Goal: Transaction & Acquisition: Purchase product/service

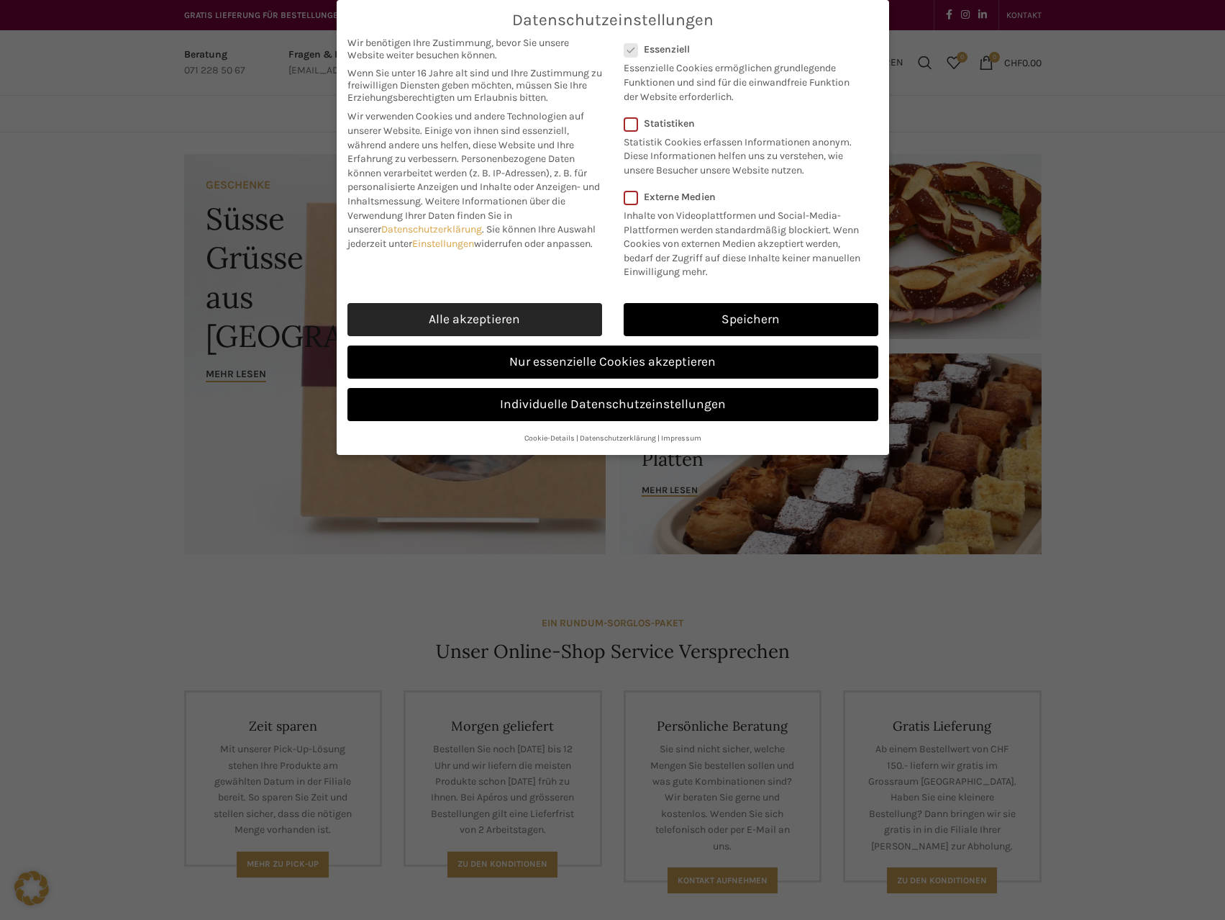
click at [547, 336] on link "Alle akzeptieren" at bounding box center [475, 319] width 255 height 33
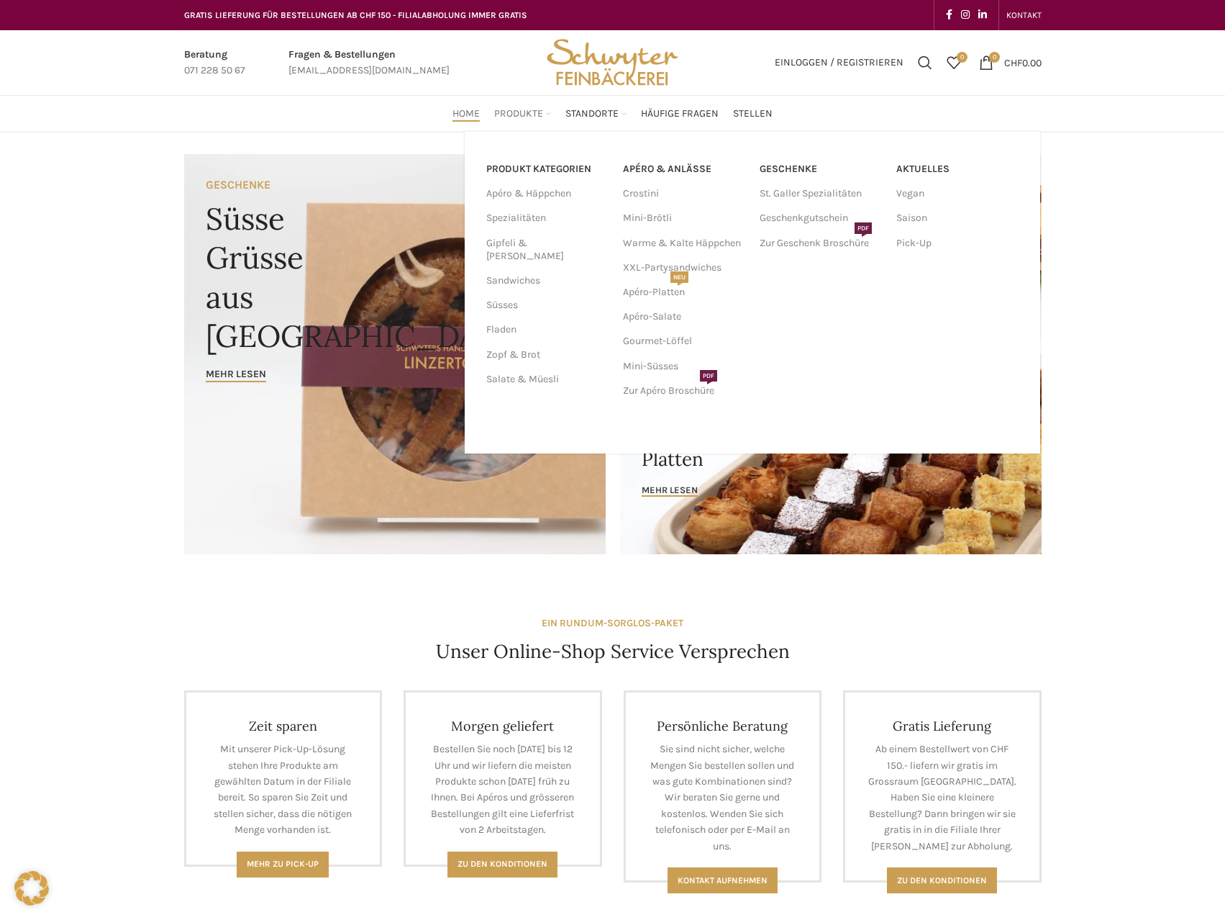
click at [502, 117] on span "Produkte" at bounding box center [518, 114] width 49 height 14
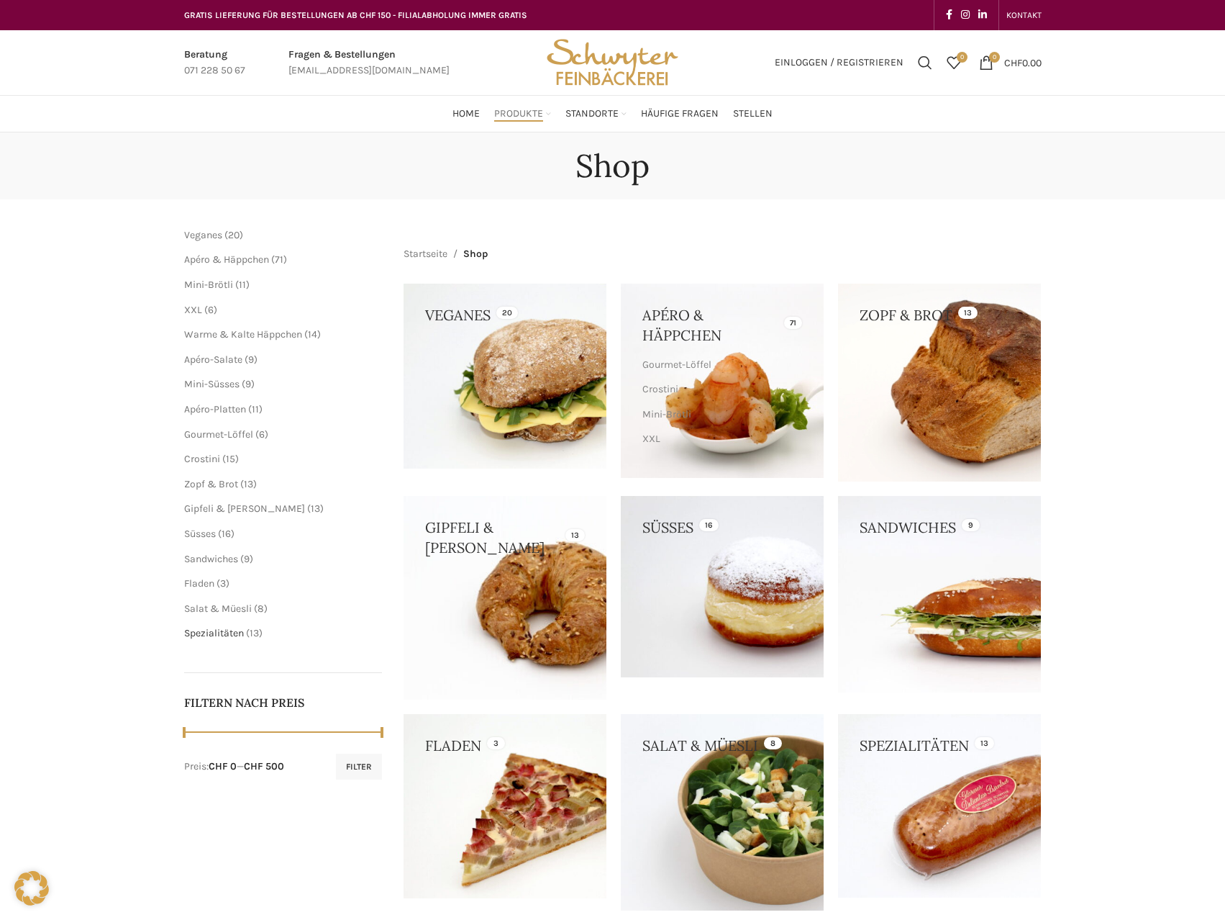
click at [233, 631] on span "Spezialitäten" at bounding box center [214, 633] width 60 height 12
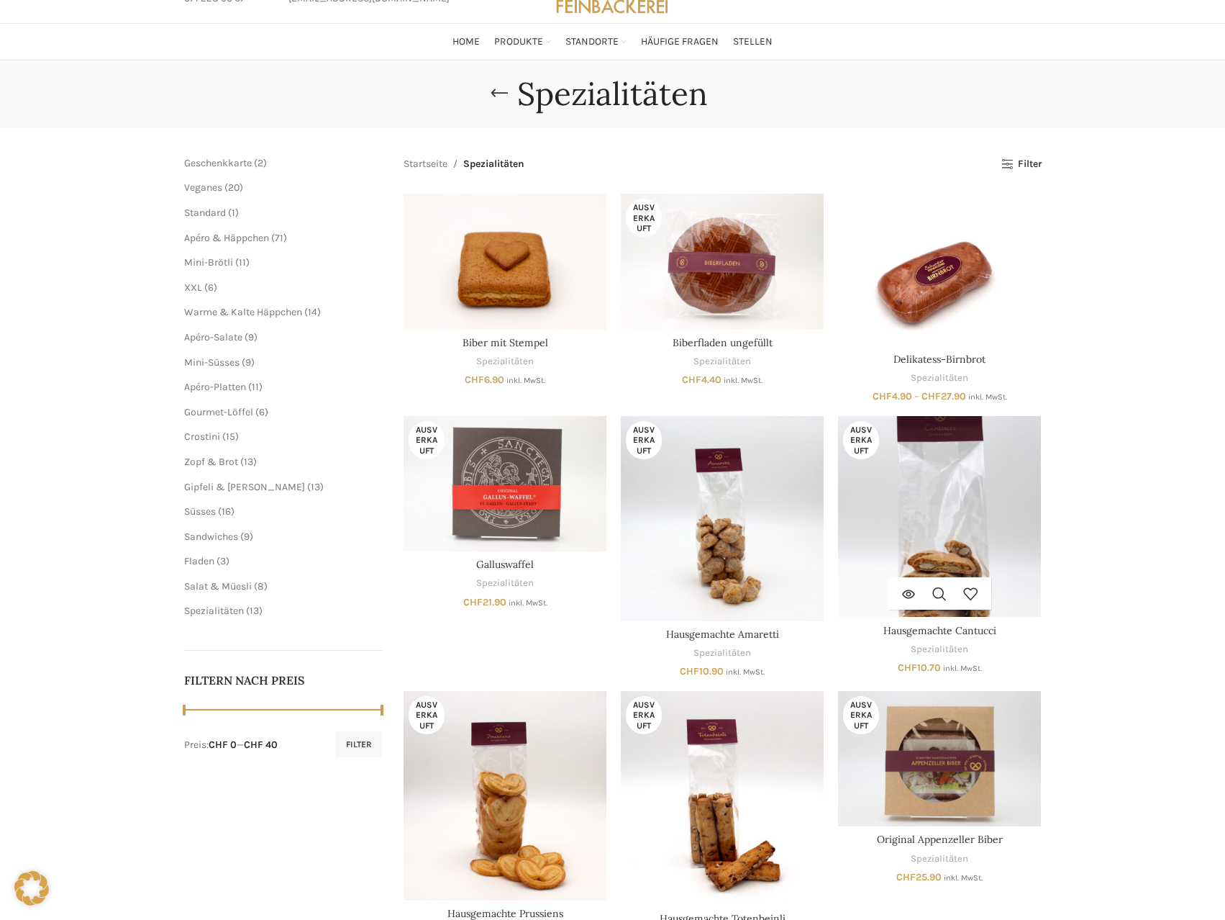
scroll to position [144, 0]
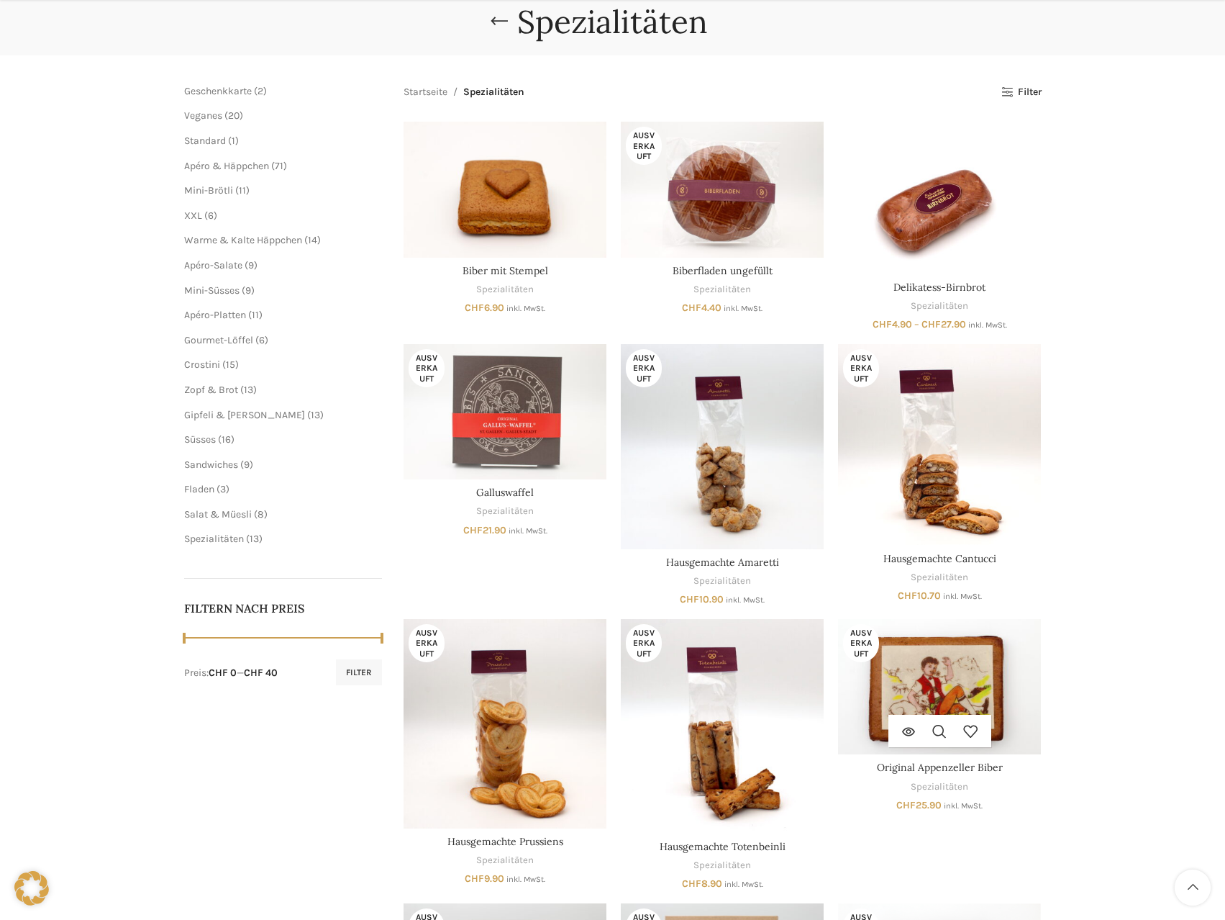
click at [968, 682] on img "Original Appenzeller Biber" at bounding box center [939, 686] width 203 height 135
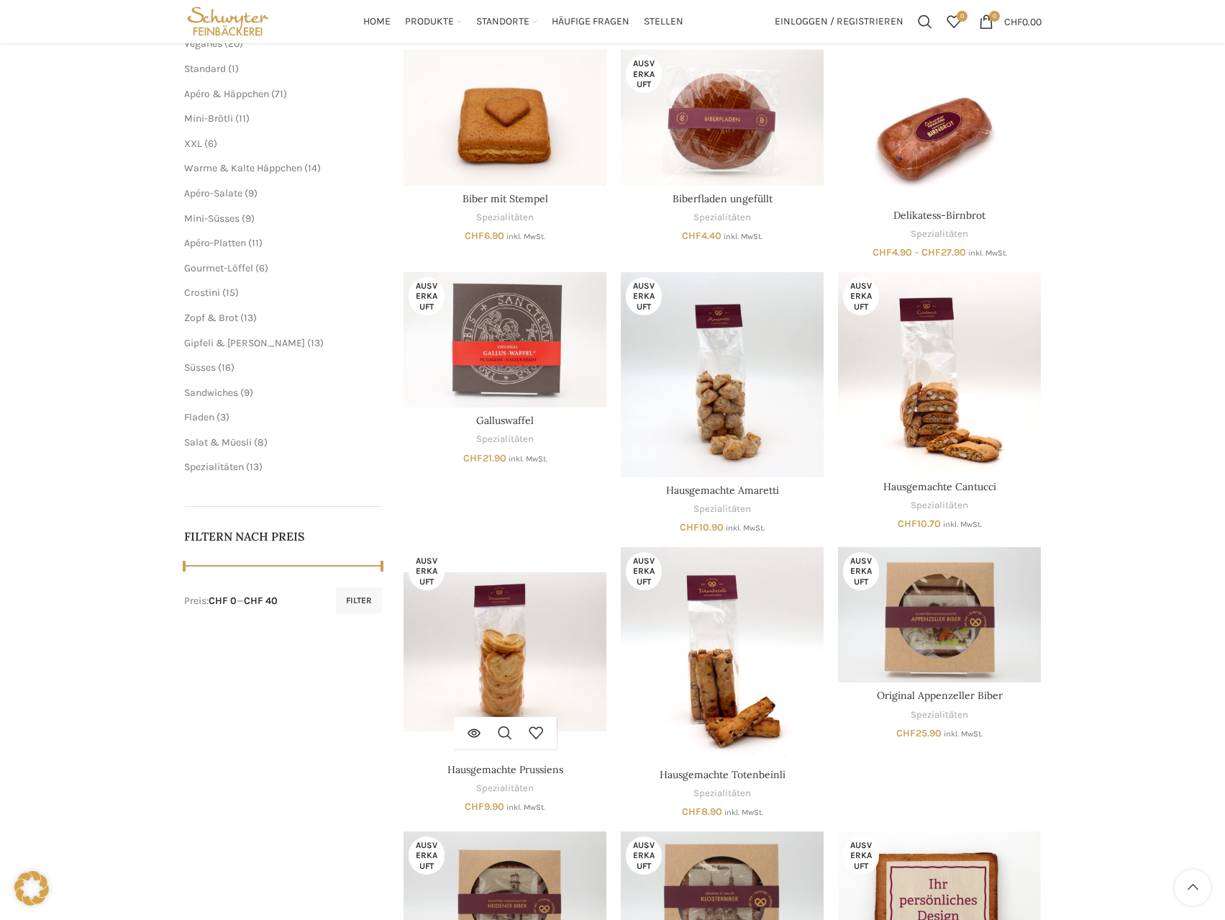
scroll to position [0, 0]
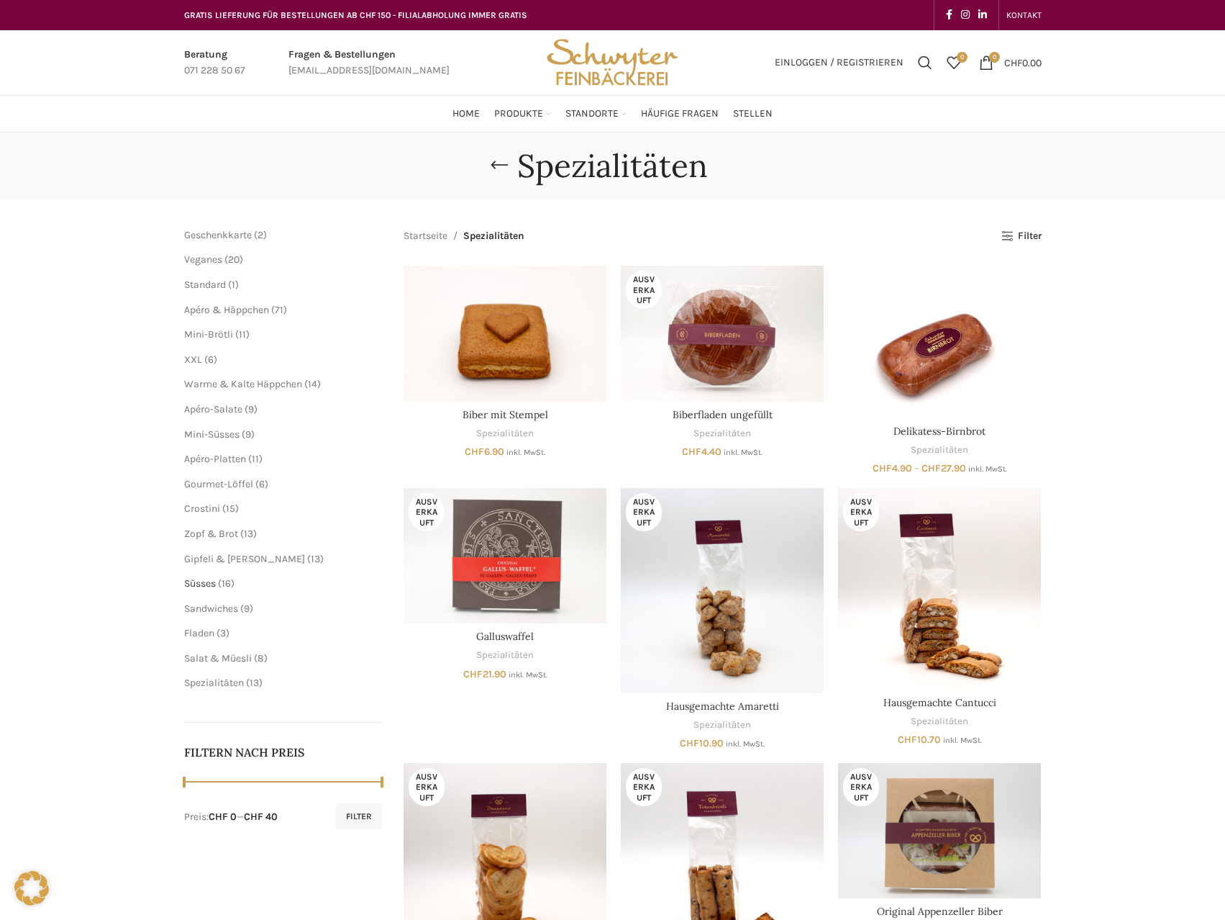
click at [208, 581] on span "Süsses" at bounding box center [200, 583] width 32 height 12
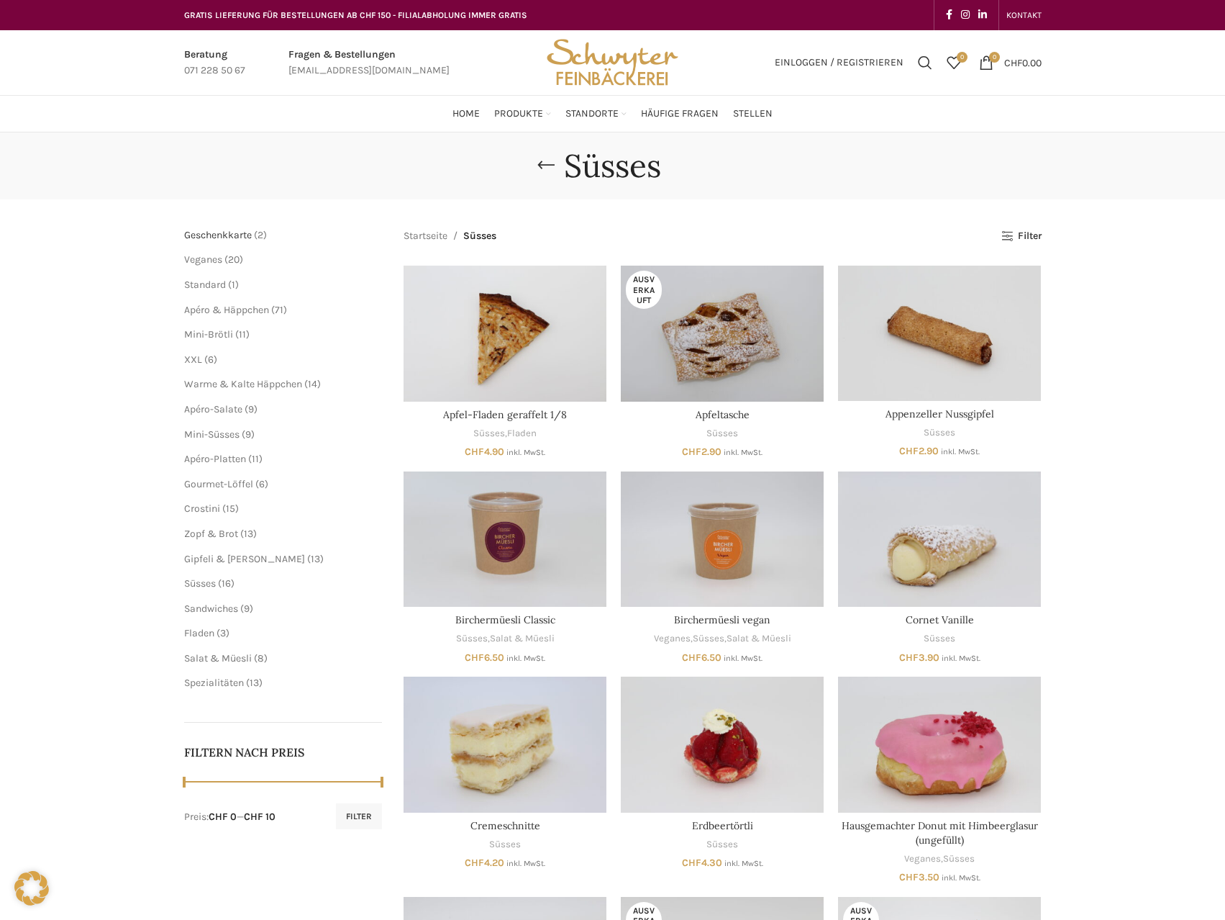
click at [240, 237] on span "Geschenkkarte" at bounding box center [218, 235] width 68 height 12
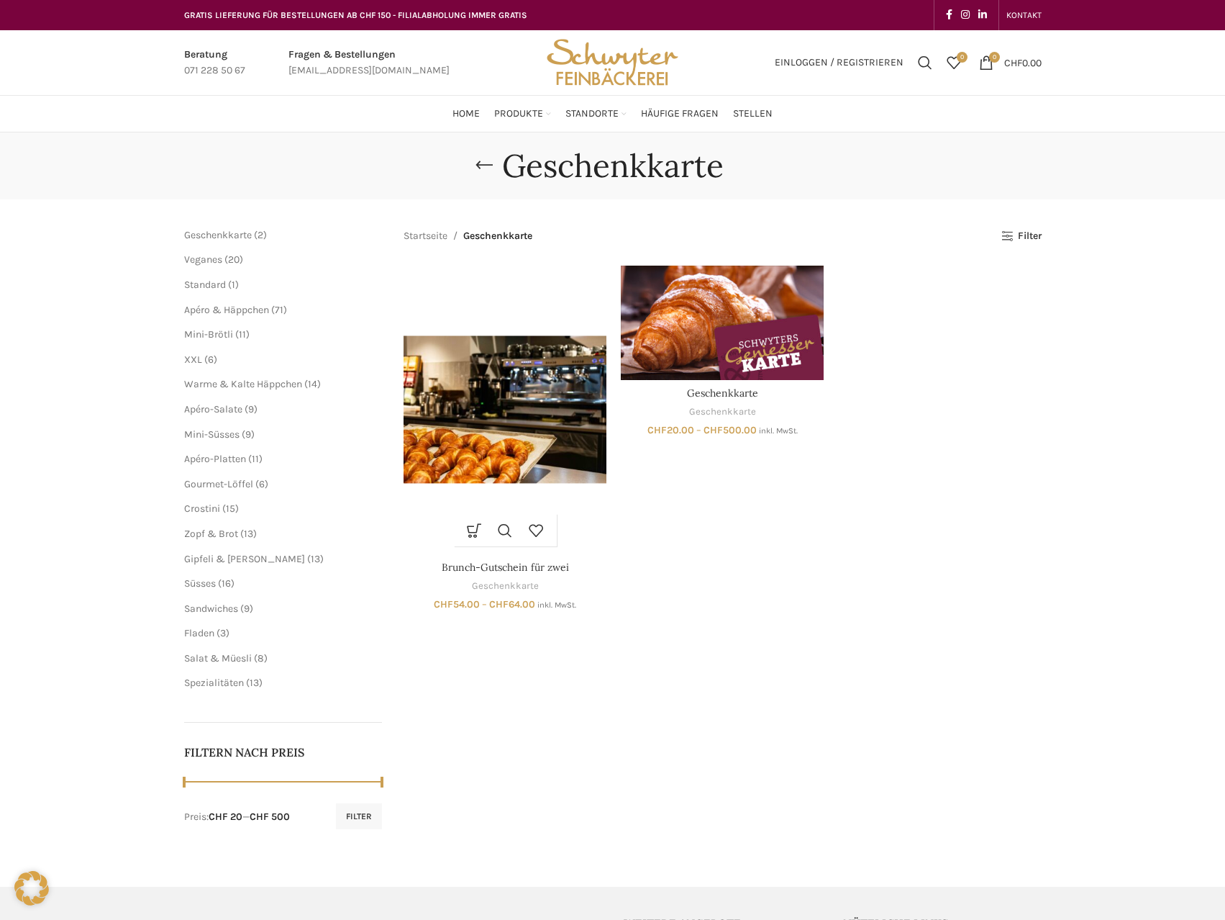
click at [470, 448] on img "Brunch-Gutschein für zwei" at bounding box center [505, 409] width 203 height 288
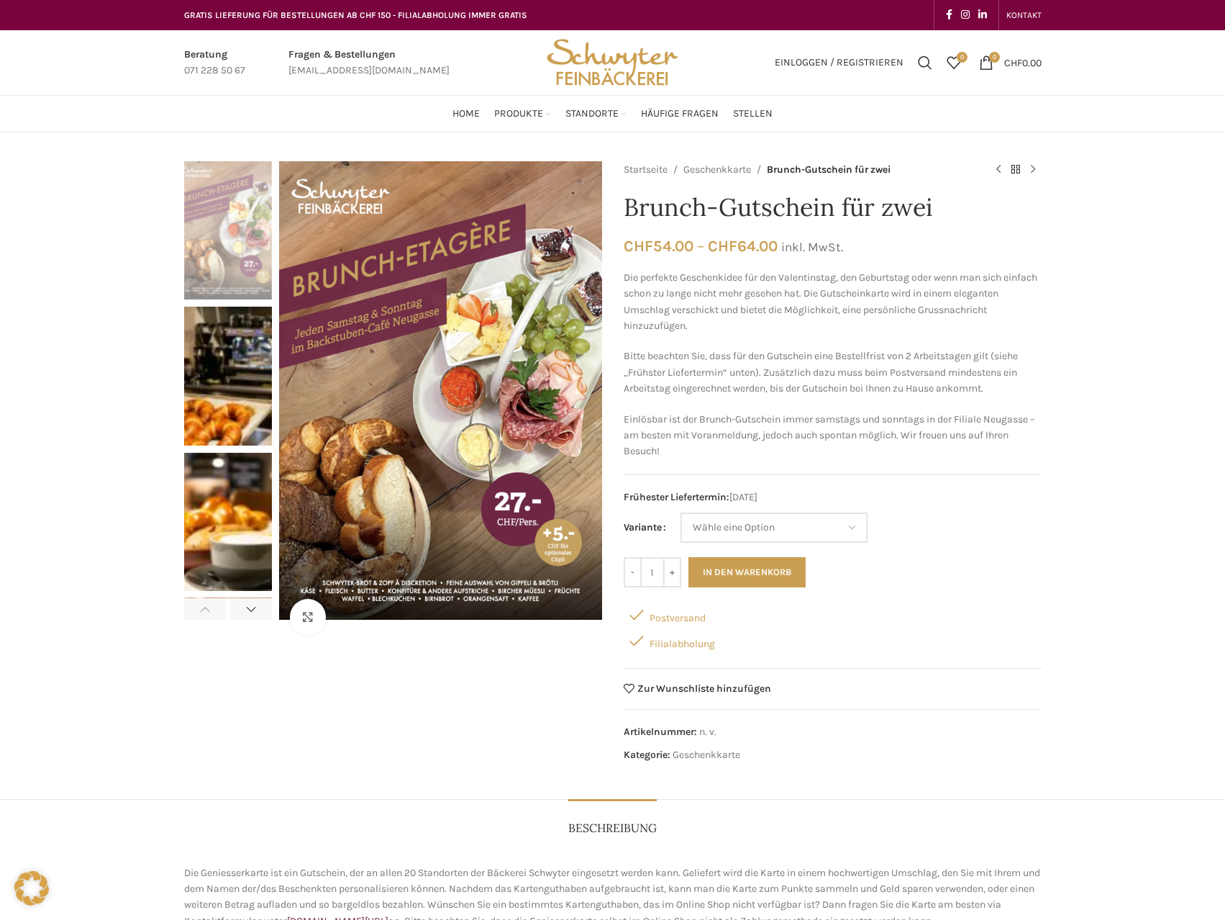
click at [976, 573] on div "- Brunch-Gutschein für zwei Menge 1 + In den Warenkorb" at bounding box center [833, 572] width 418 height 30
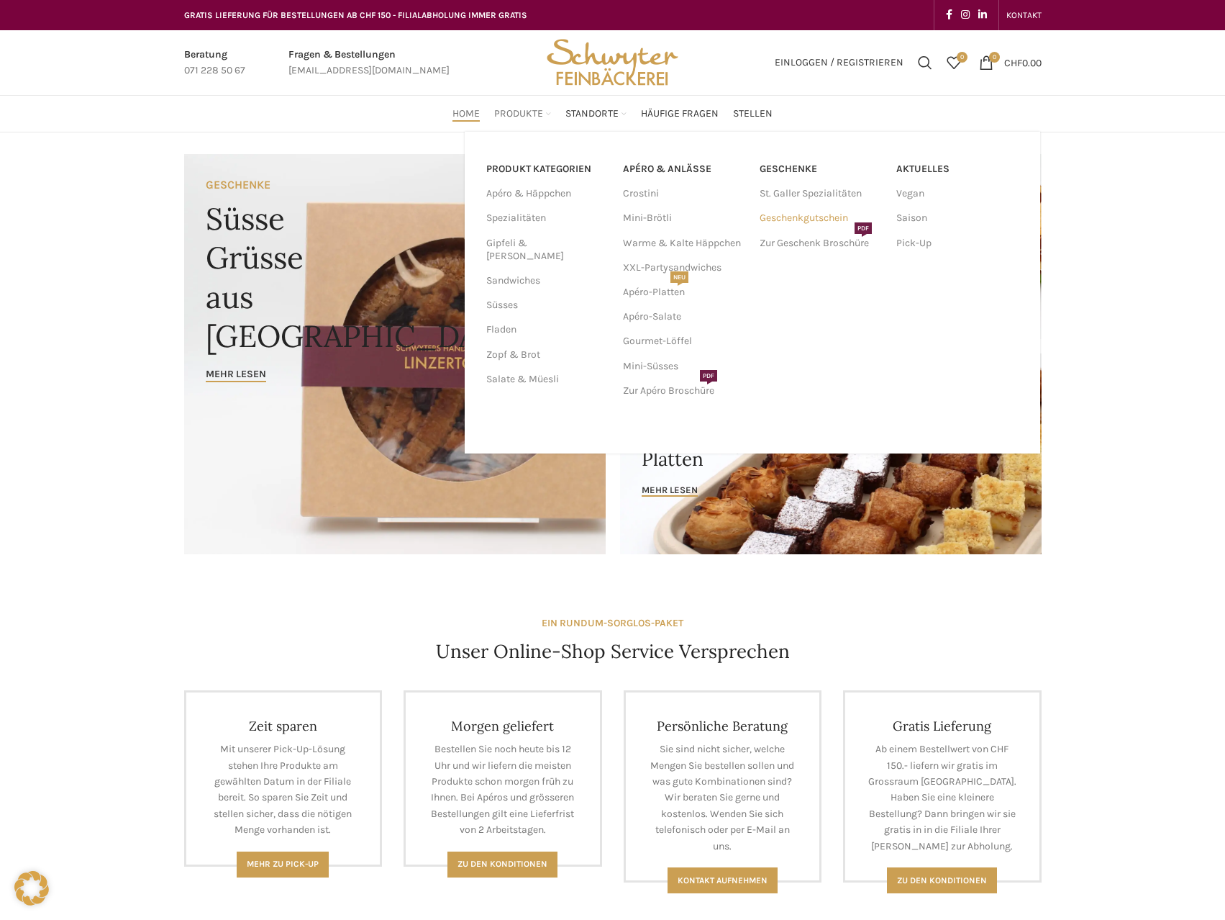
click at [804, 209] on link "Geschenkgutschein" at bounding box center [821, 218] width 122 height 24
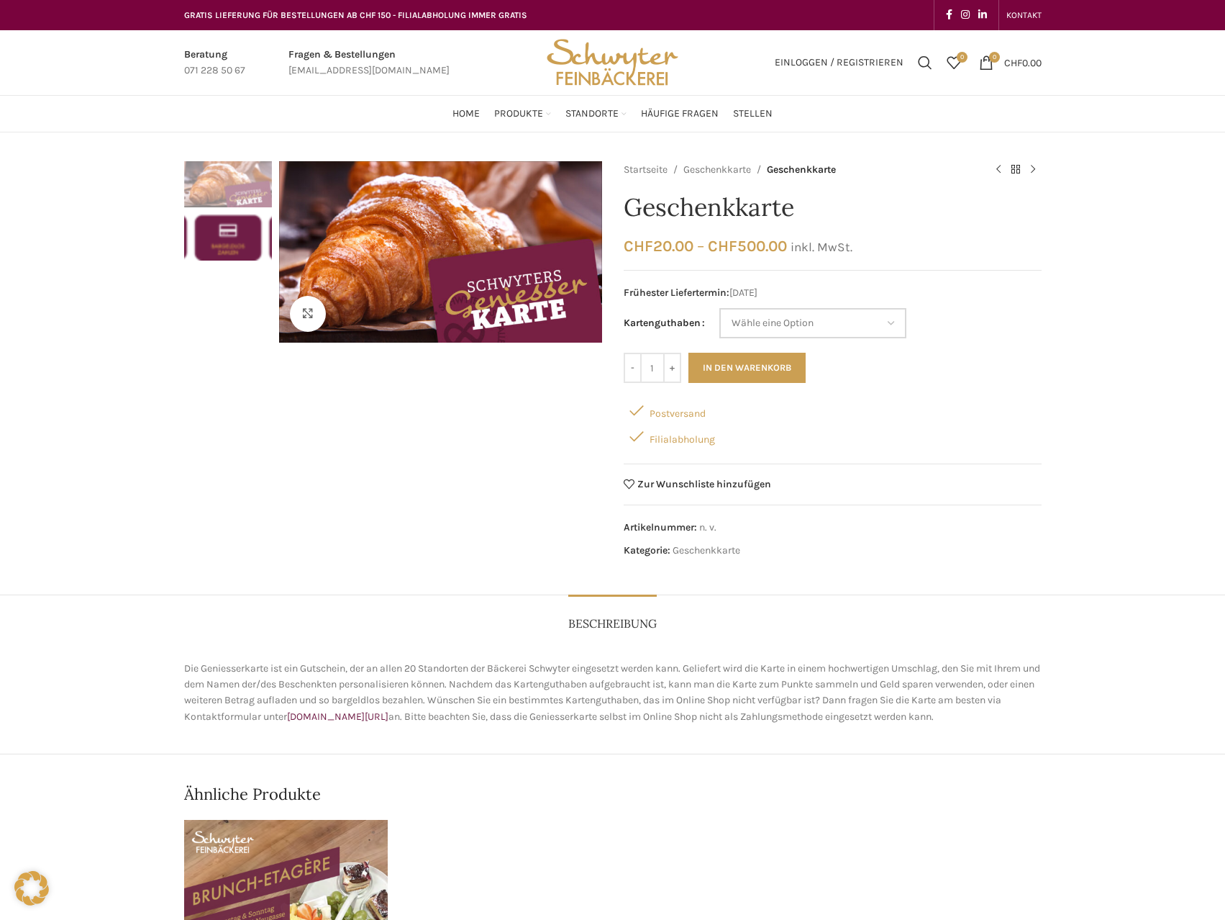
click at [886, 322] on select "Wähle eine Option CHF 20.- CHF 50.- CHF 100.- CHF 200.- CHF 500.-" at bounding box center [813, 323] width 187 height 30
click at [655, 414] on div "Postversand" at bounding box center [833, 410] width 418 height 26
click at [360, 70] on link "Infobox link" at bounding box center [369, 63] width 161 height 32
click at [163, 233] on div "Klicken um zu vergrössern Startseite Geschenkkarte Geschenkkarte Gourmet-Löffel…" at bounding box center [612, 668] width 1225 height 1014
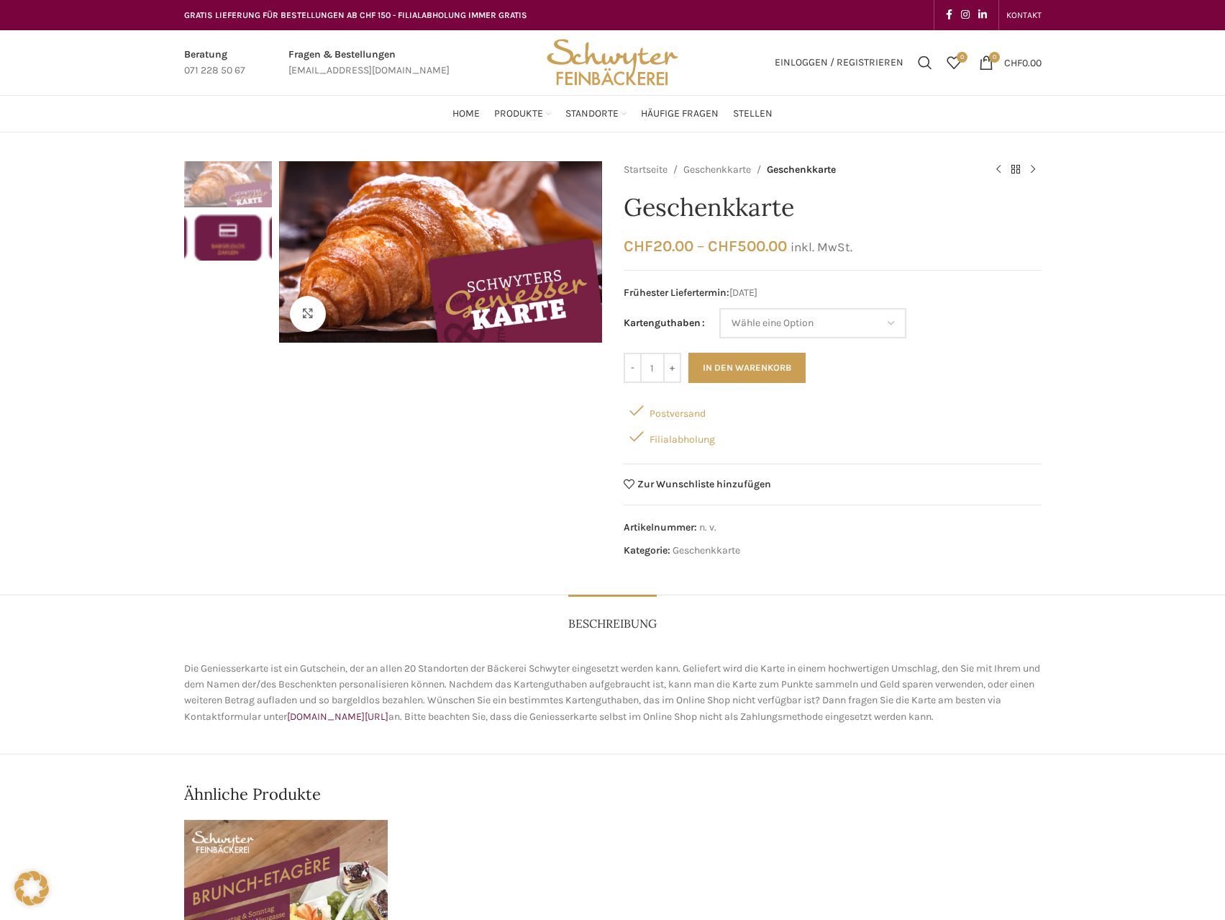
click at [225, 484] on div "Klicken um zu vergrössern" at bounding box center [393, 363] width 418 height 404
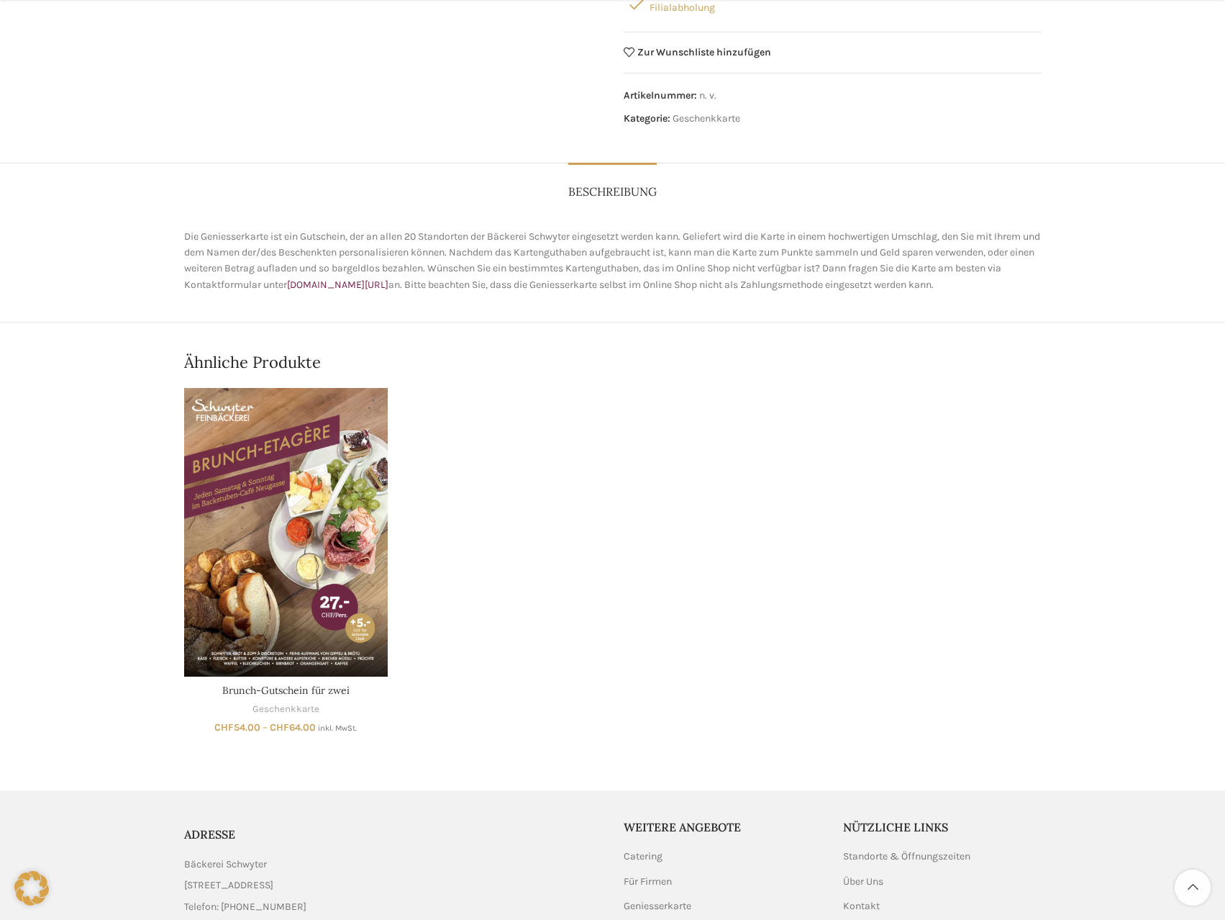
scroll to position [504, 0]
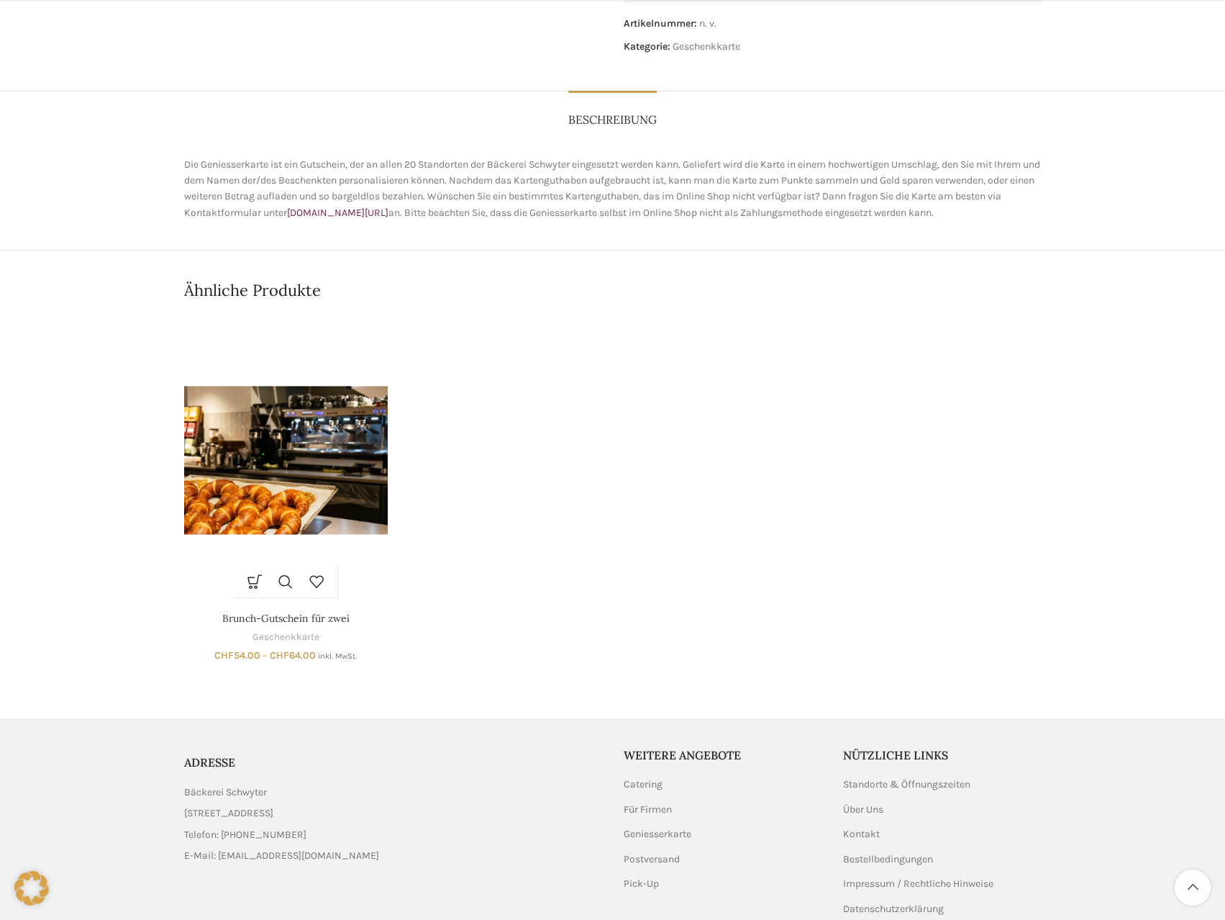
click at [265, 481] on img "Brunch-Gutschein für zwei" at bounding box center [286, 460] width 204 height 289
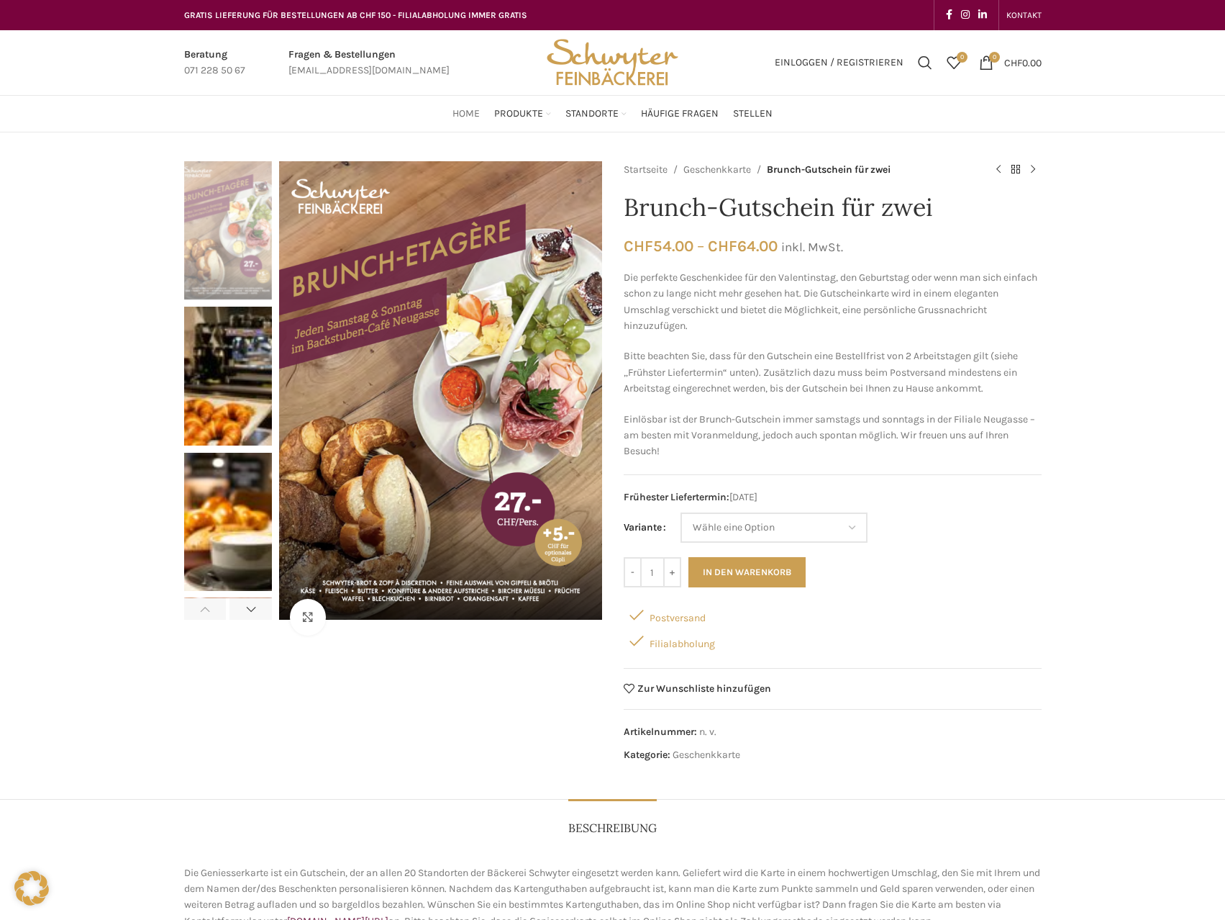
click at [471, 110] on span "Home" at bounding box center [466, 114] width 27 height 14
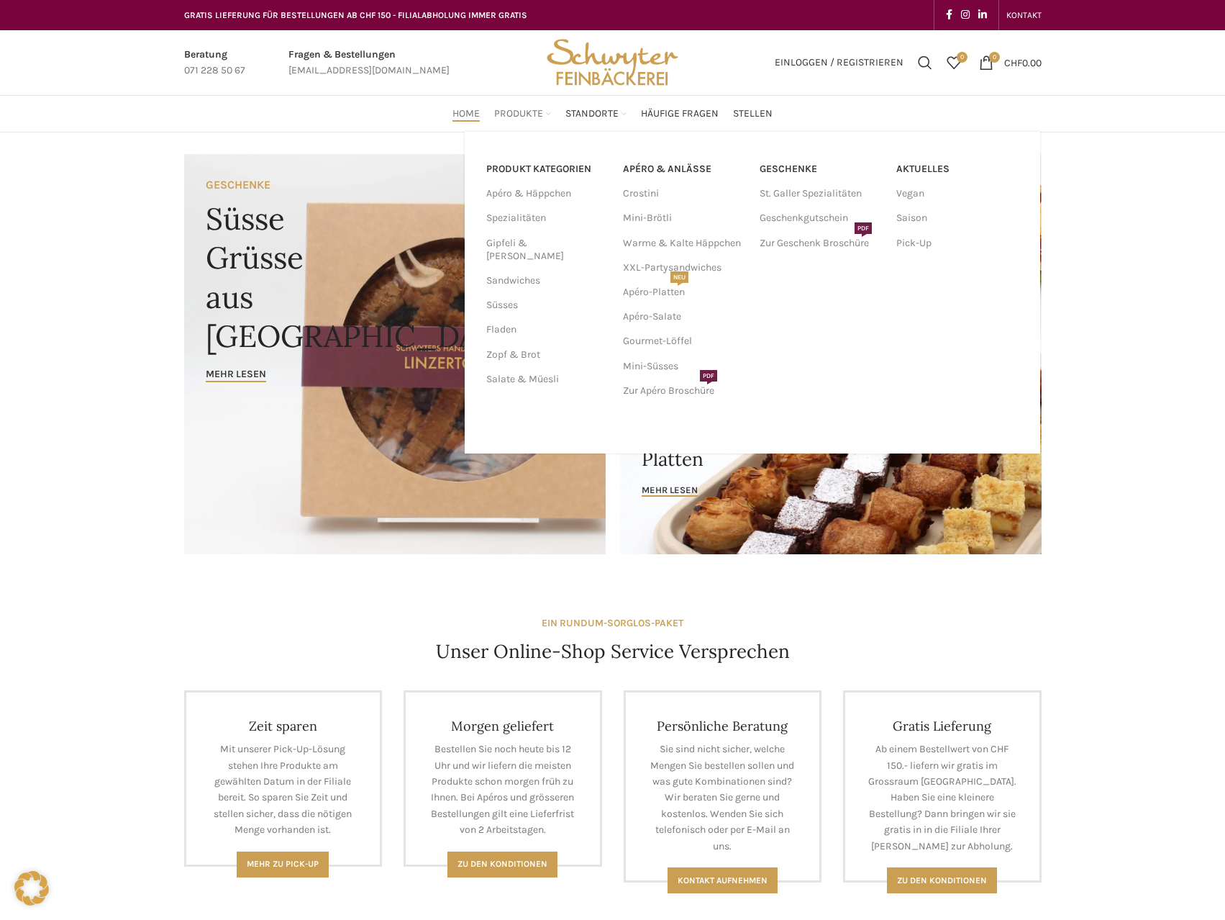
click at [517, 111] on span "Produkte" at bounding box center [518, 114] width 49 height 14
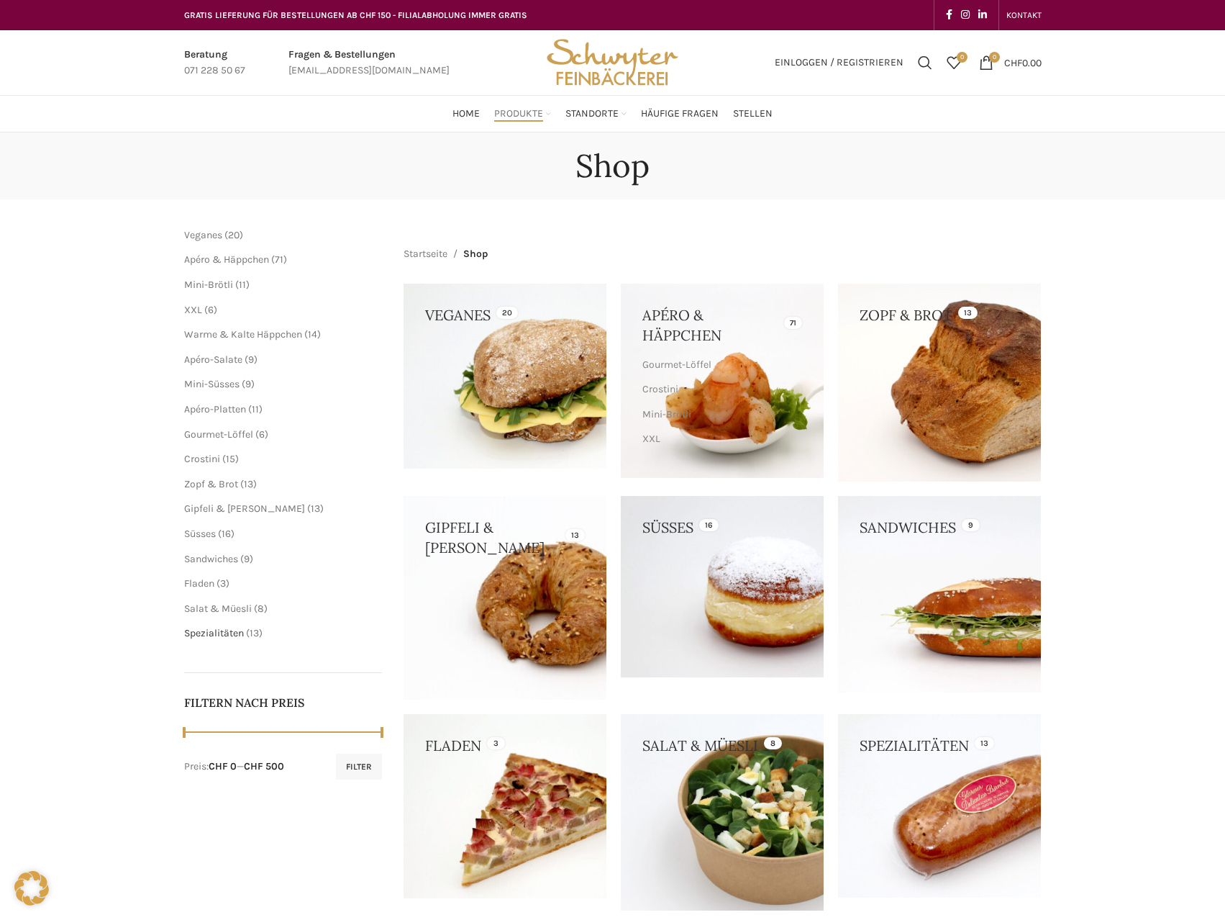
click at [223, 638] on span "Spezialitäten" at bounding box center [214, 633] width 60 height 12
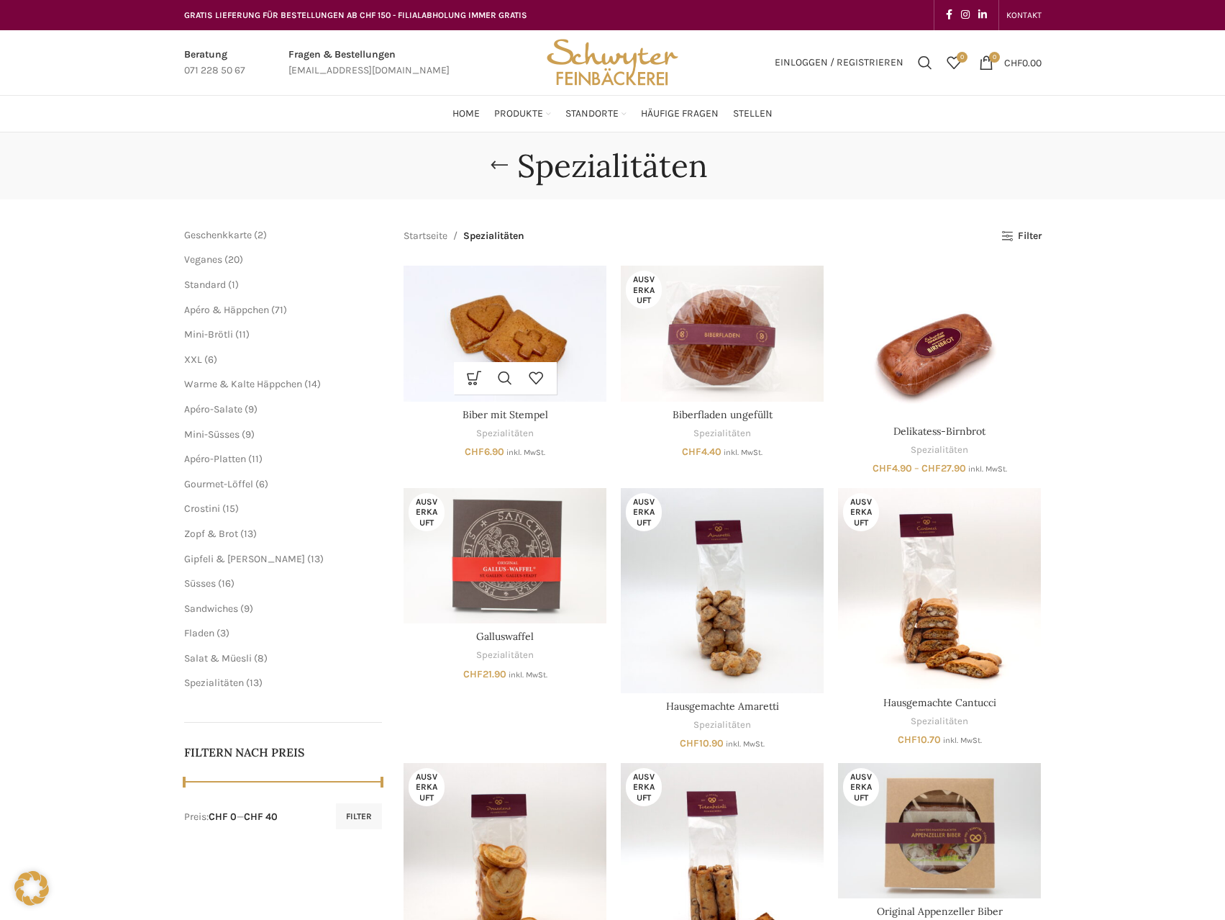
click at [503, 322] on img "Biber mit Stempel" at bounding box center [505, 332] width 203 height 135
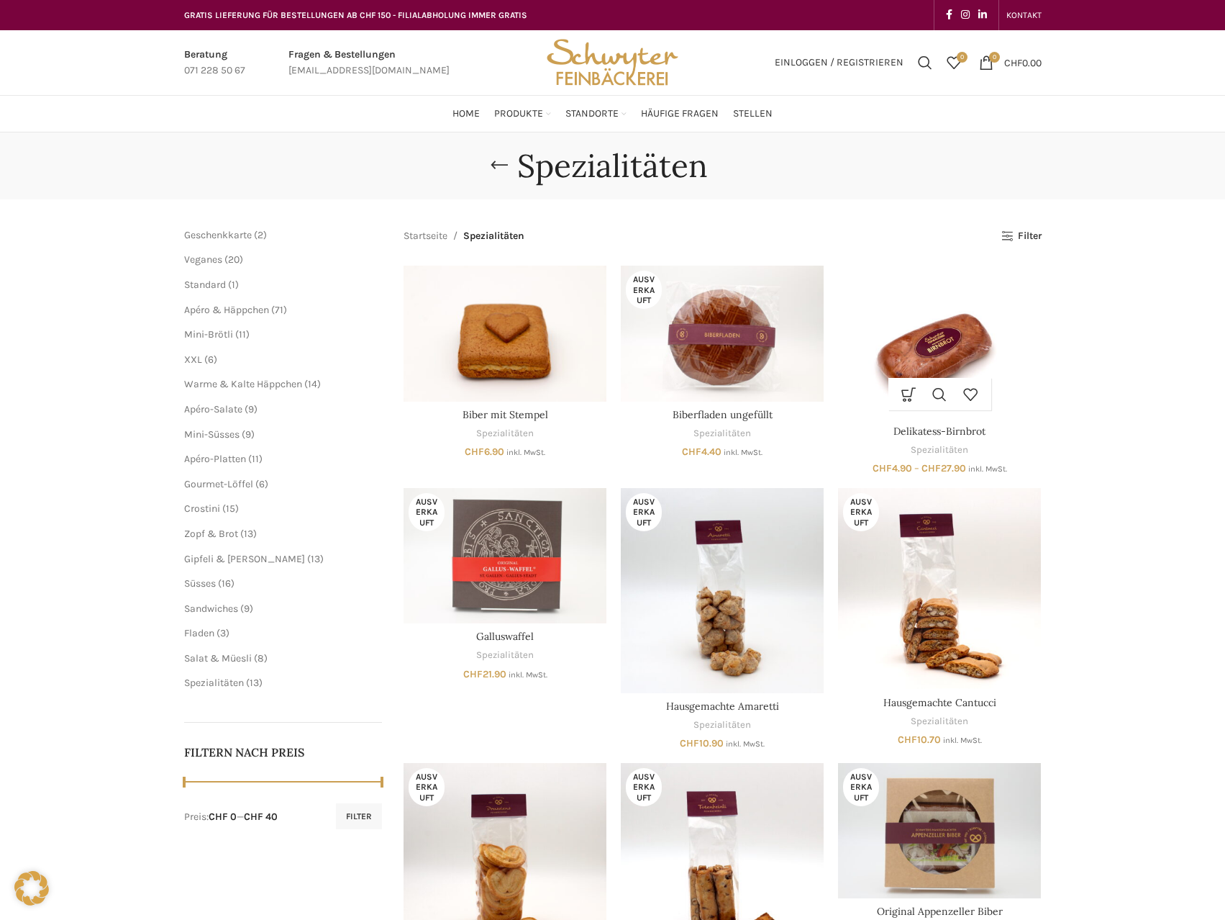
click at [943, 331] on img "Delikatess-Birnbrot" at bounding box center [939, 341] width 203 height 152
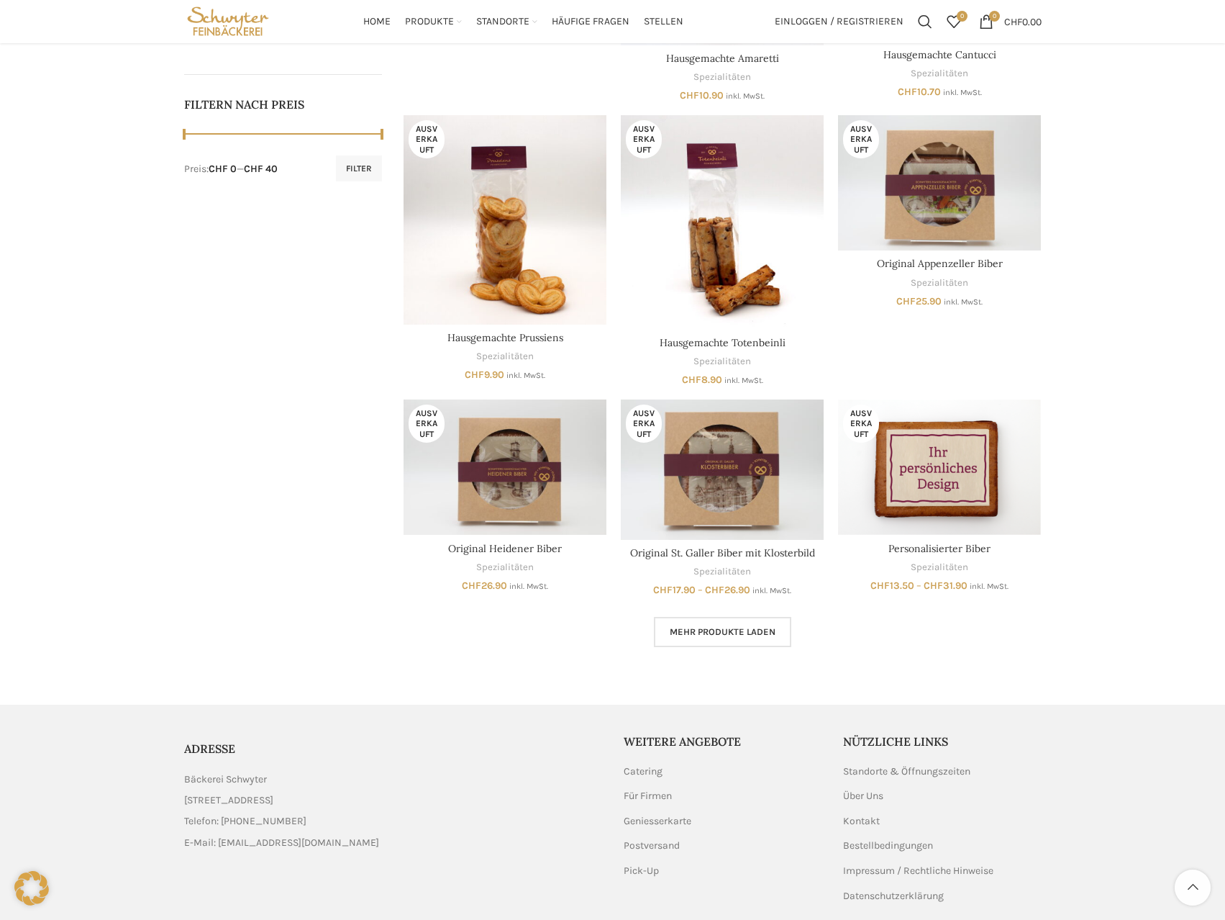
scroll to position [705, 0]
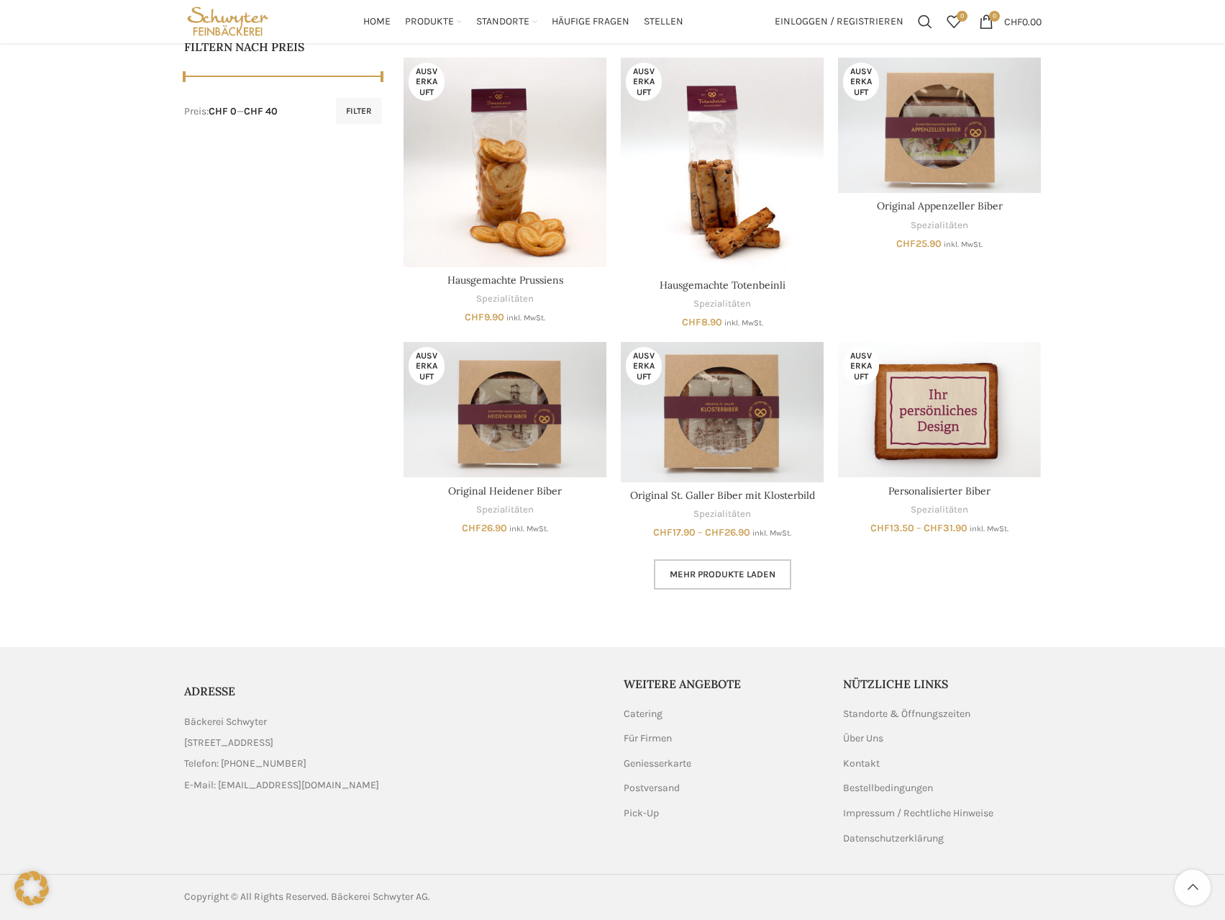
click at [747, 563] on link "Mehr Produkte laden" at bounding box center [722, 574] width 137 height 30
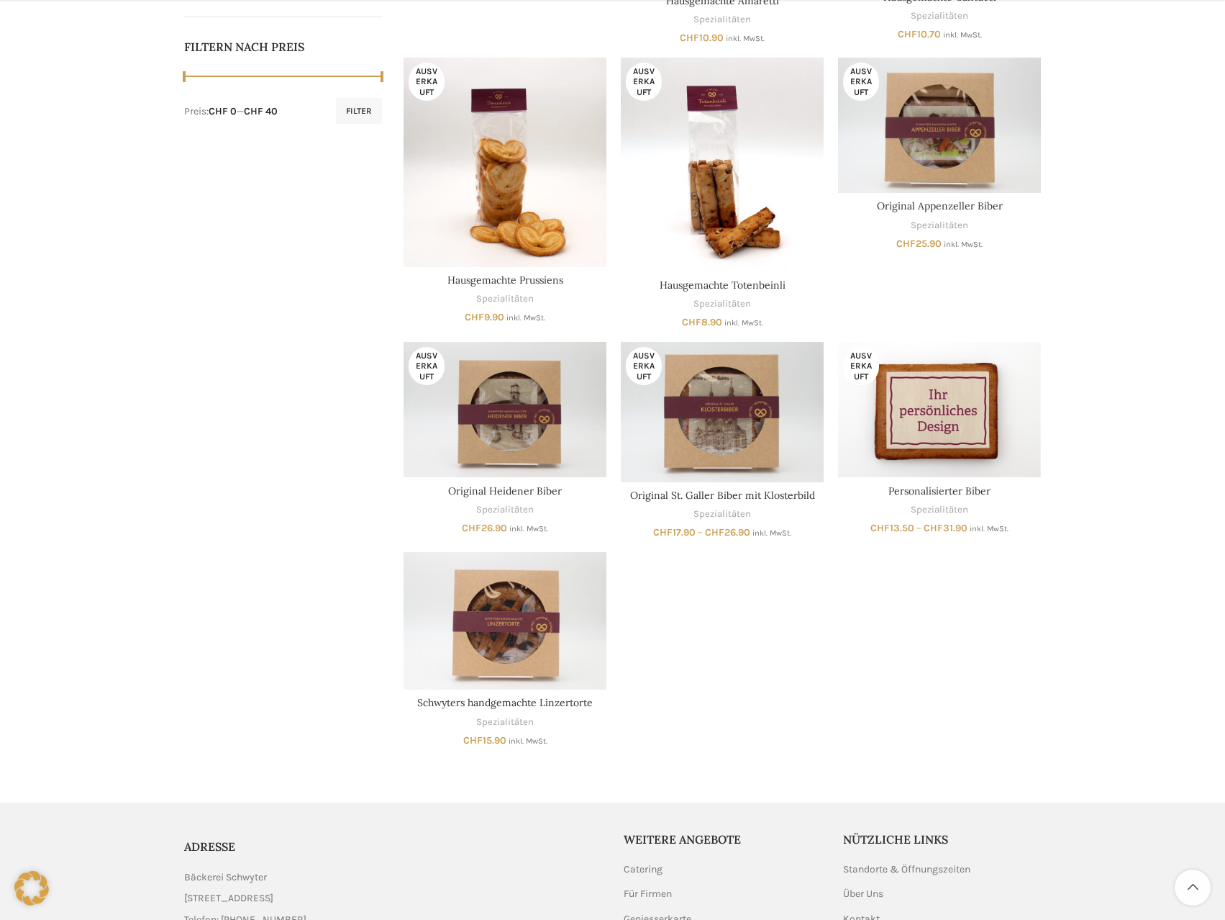
scroll to position [849, 0]
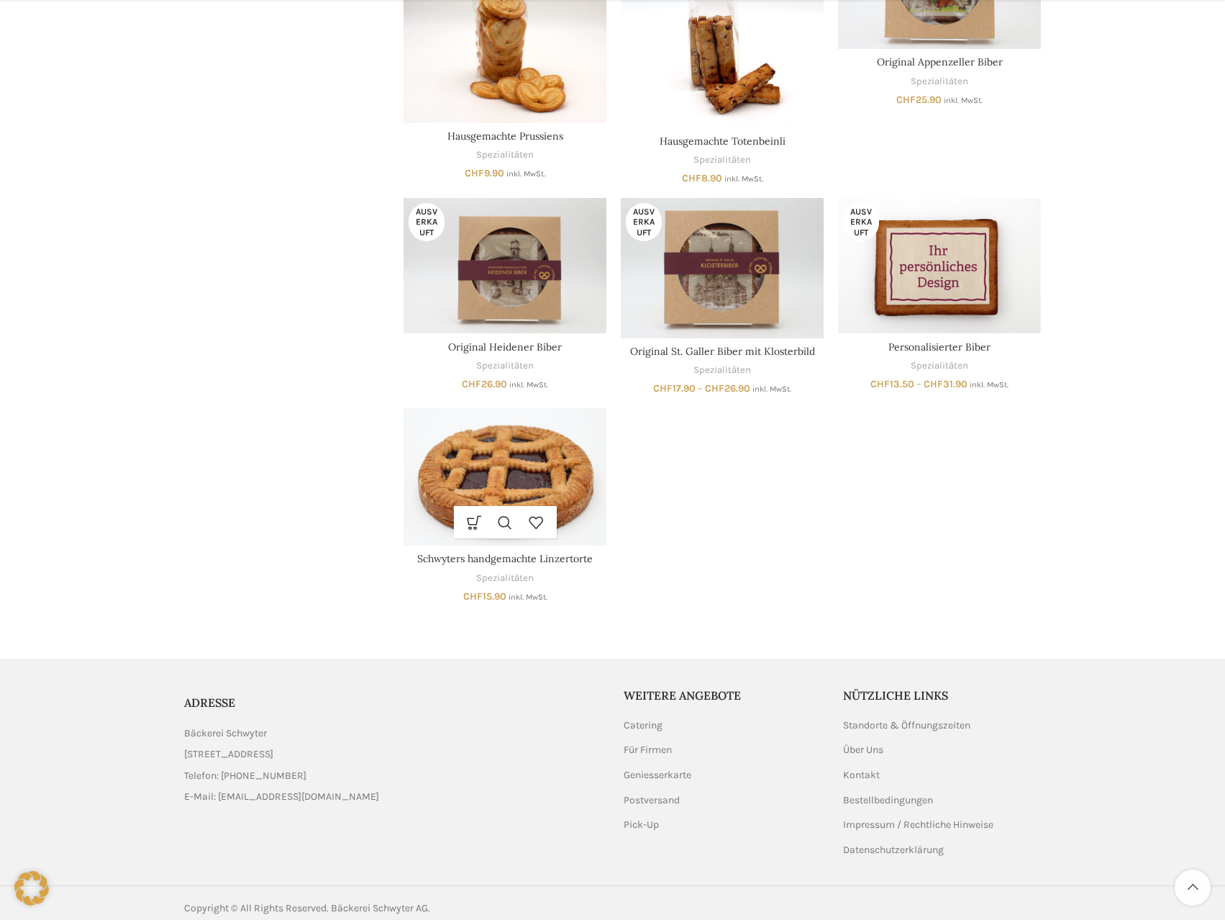
click at [455, 517] on div "In den Warenkorb Schnellansicht Zur Wunschliste hinzufügen" at bounding box center [505, 522] width 103 height 32
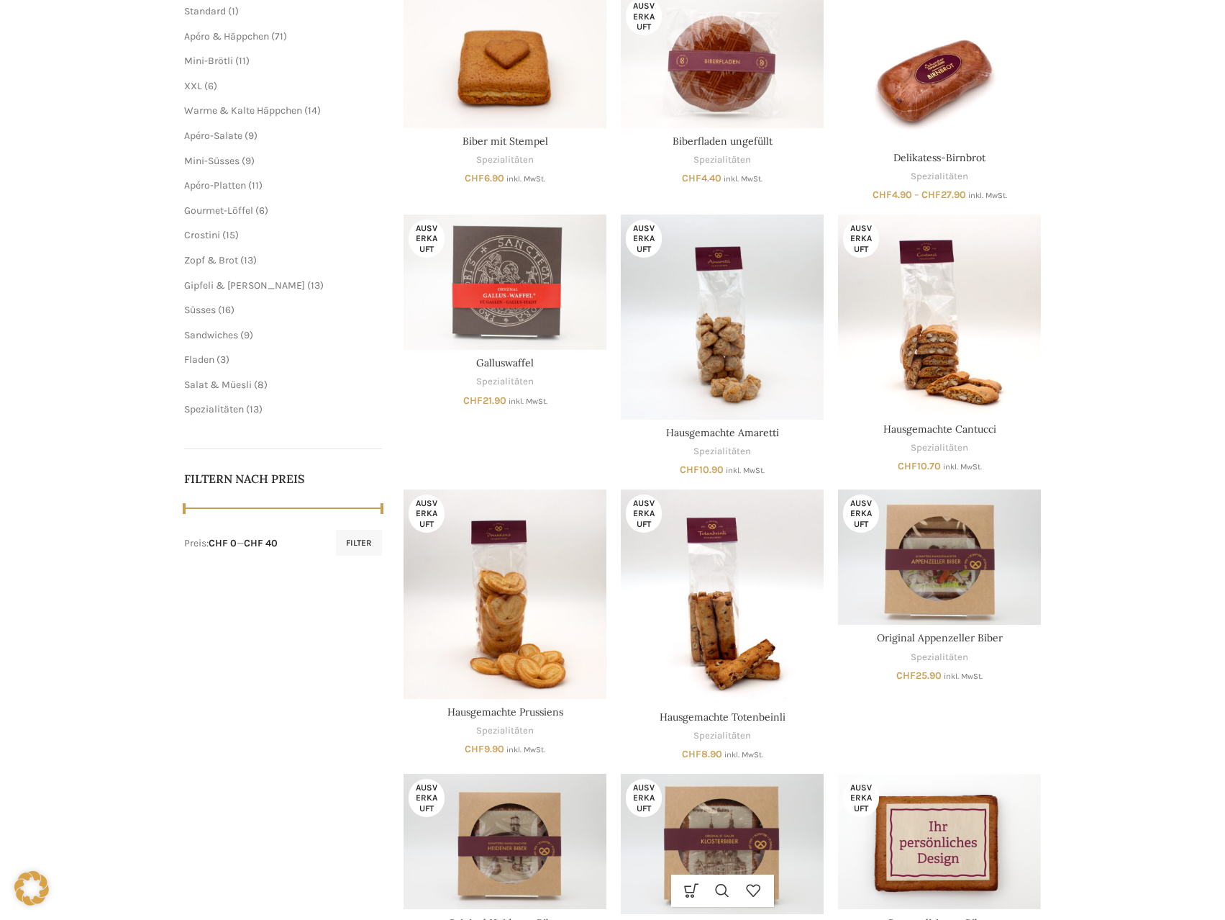
scroll to position [0, 0]
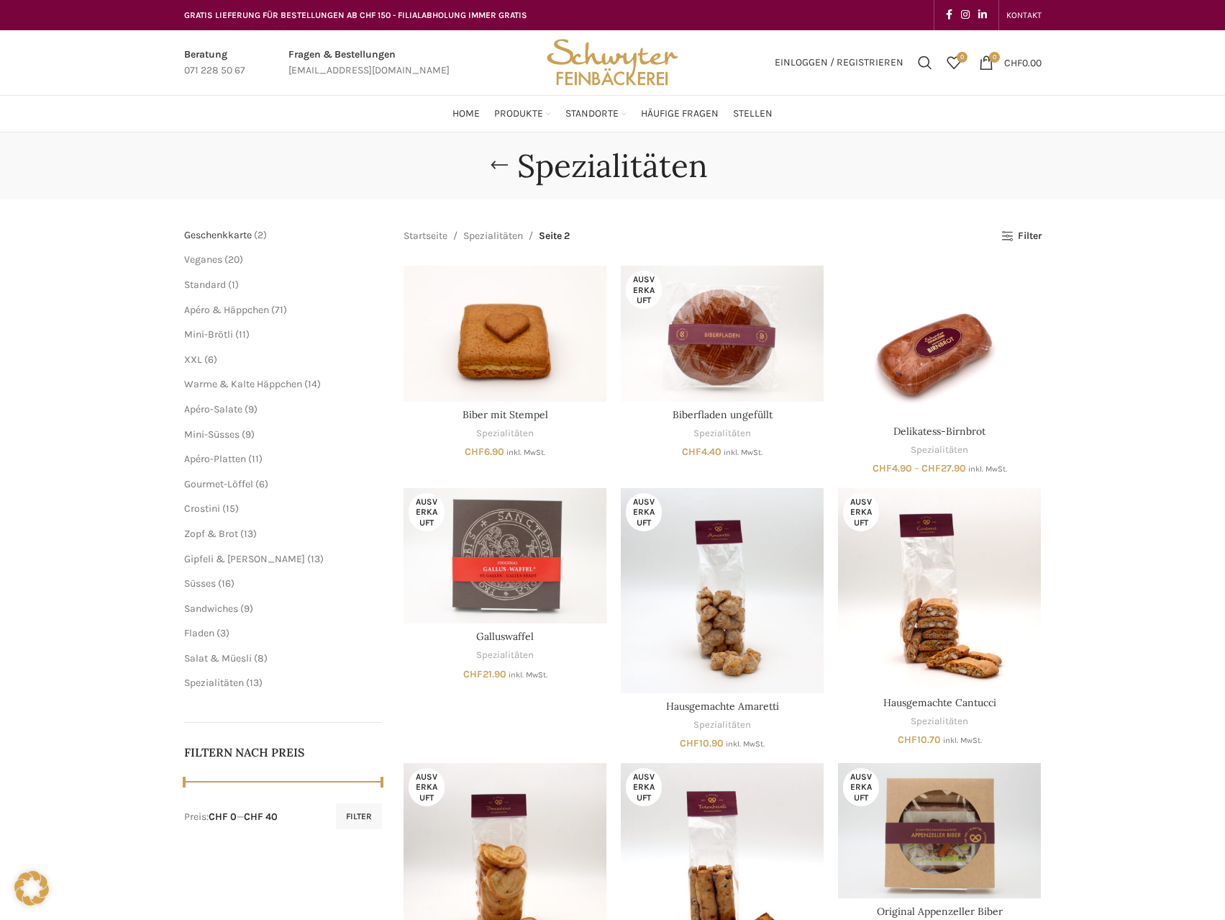
click at [214, 235] on span "Geschenkkarte" at bounding box center [218, 235] width 68 height 12
